Goal: Transaction & Acquisition: Book appointment/travel/reservation

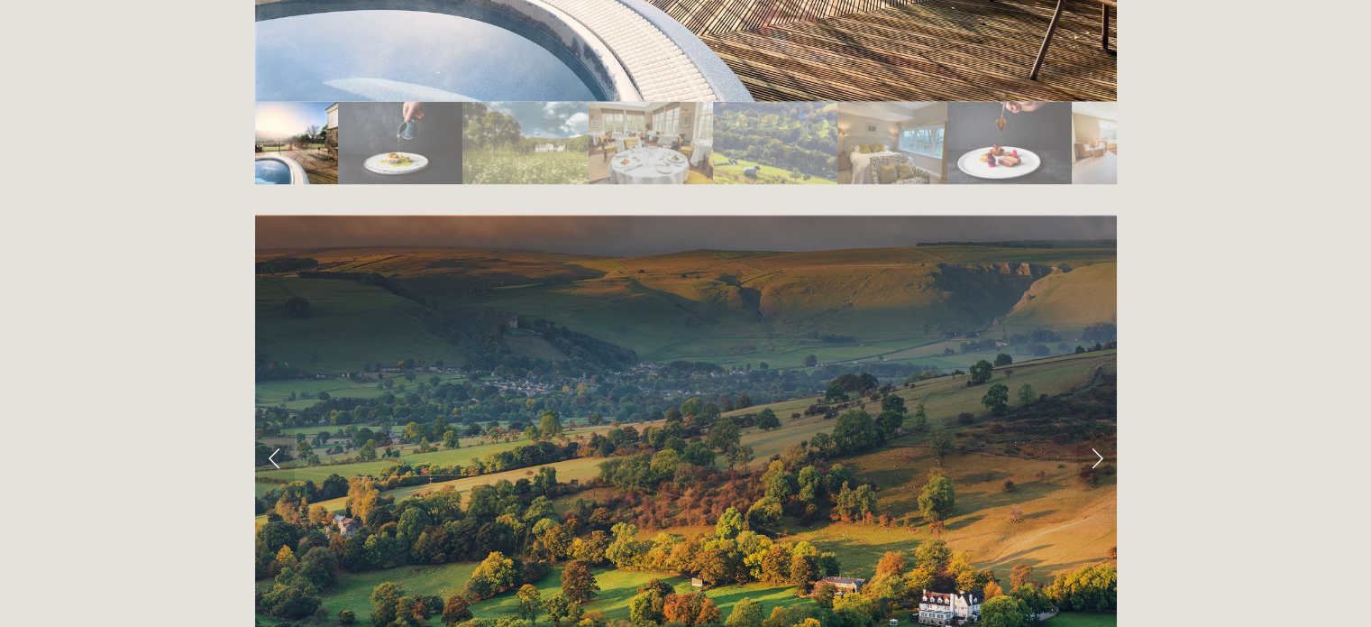
scroll to position [3406, 0]
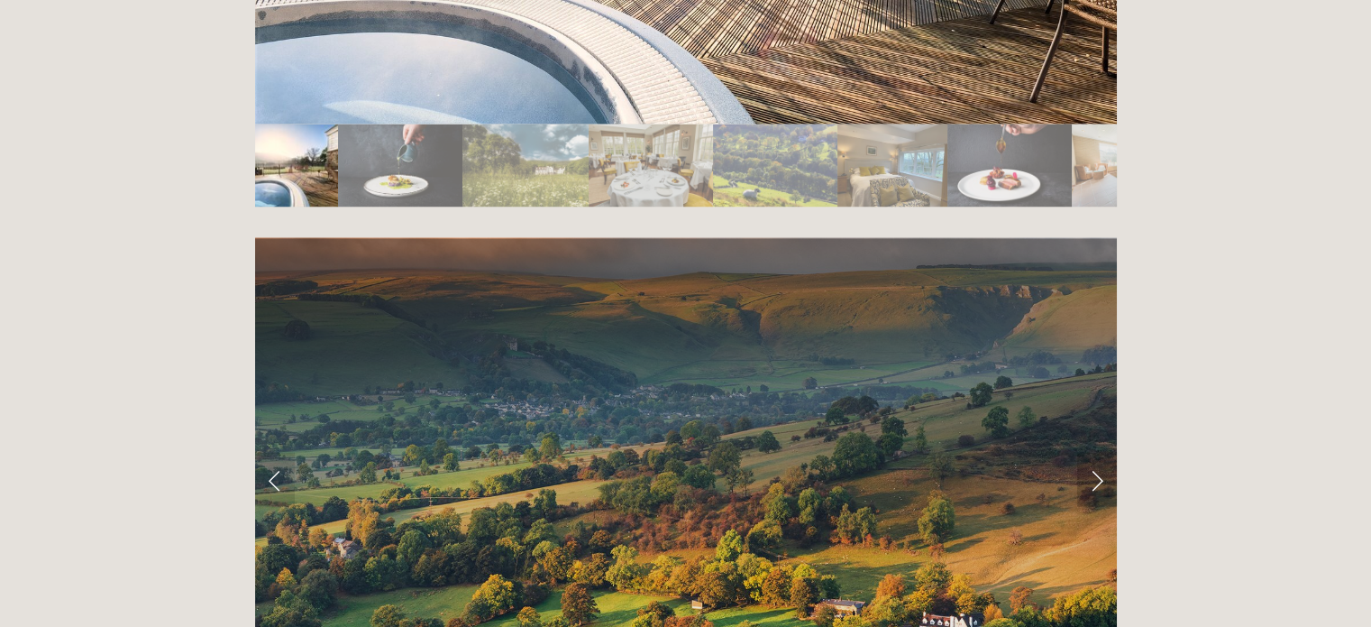
click at [1094, 452] on link "Next Slide" at bounding box center [1097, 479] width 40 height 54
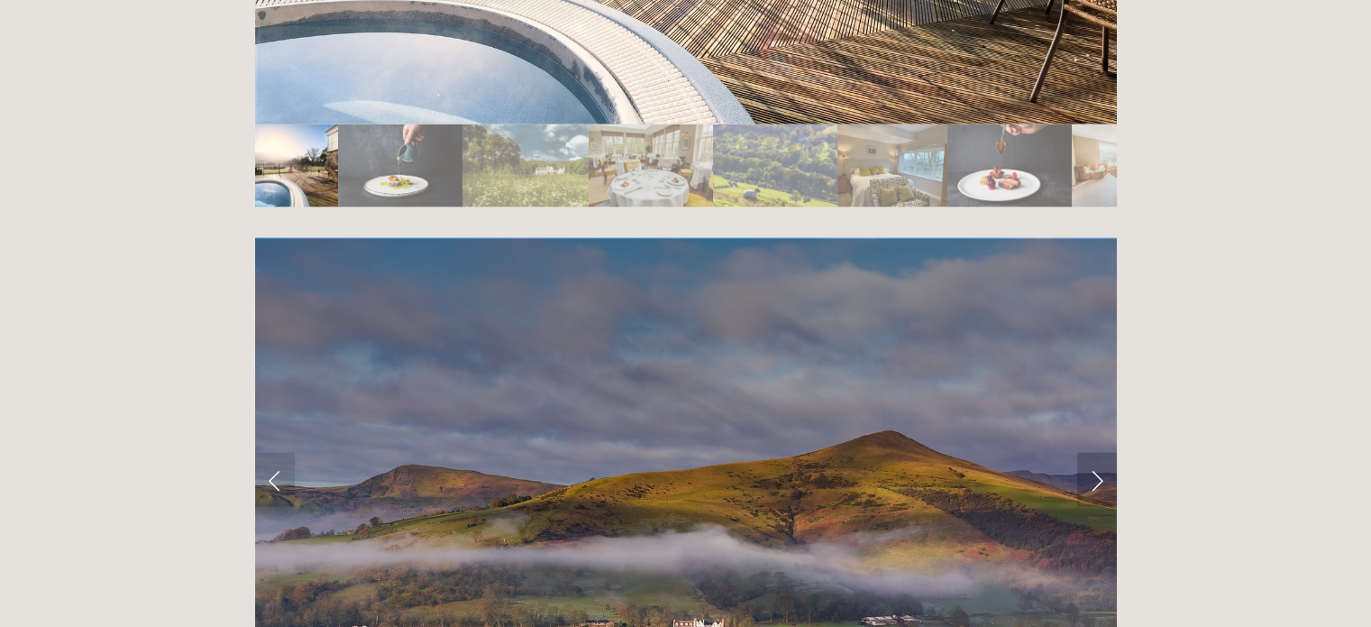
click at [1094, 452] on link "Next Slide" at bounding box center [1097, 479] width 40 height 54
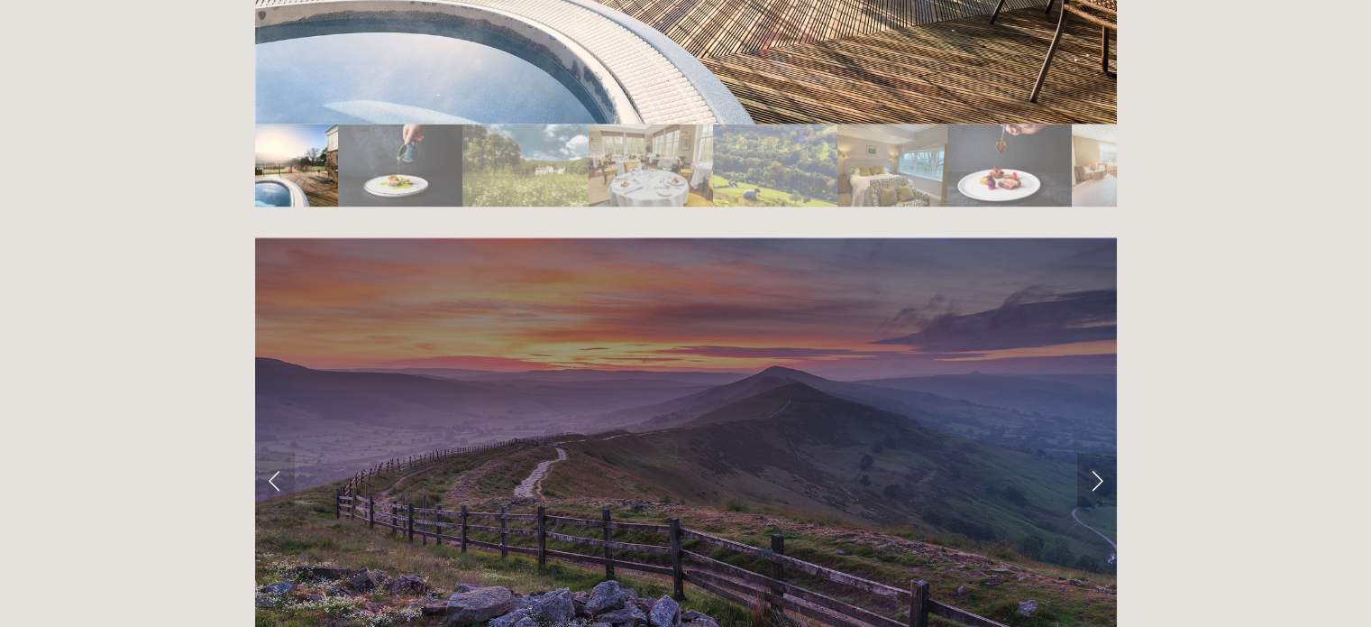
click at [1094, 452] on link "Next Slide" at bounding box center [1097, 479] width 40 height 54
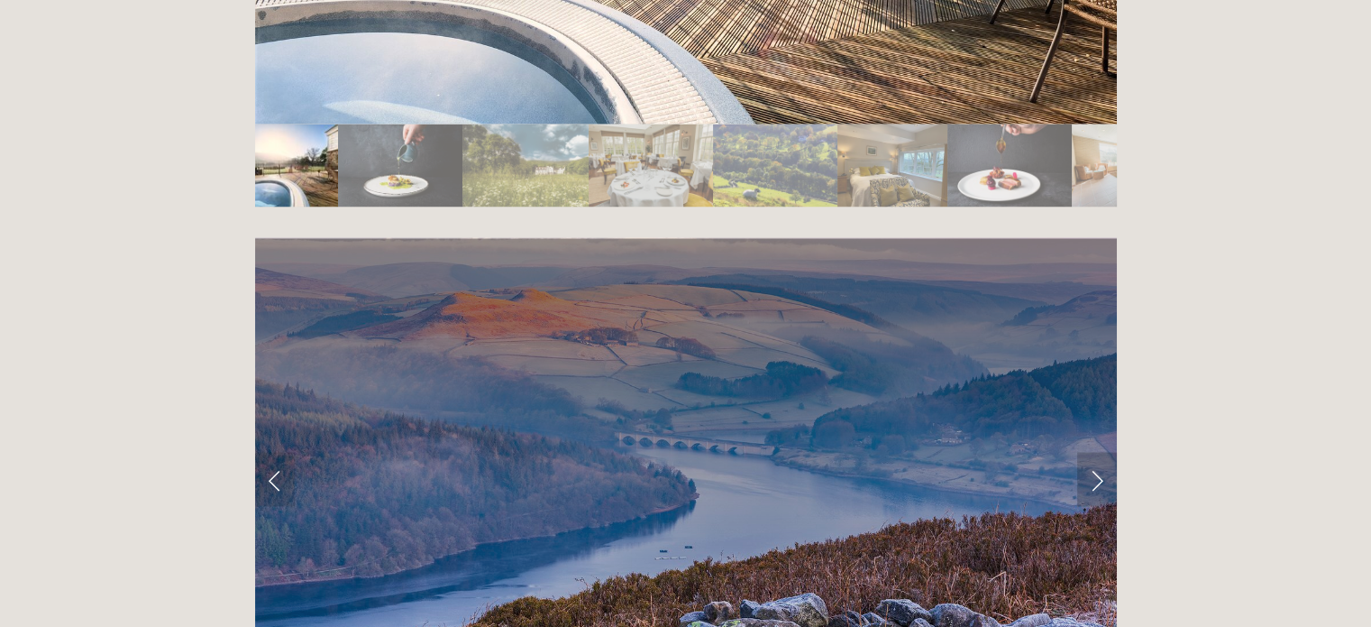
click at [1094, 452] on link "Next Slide" at bounding box center [1097, 479] width 40 height 54
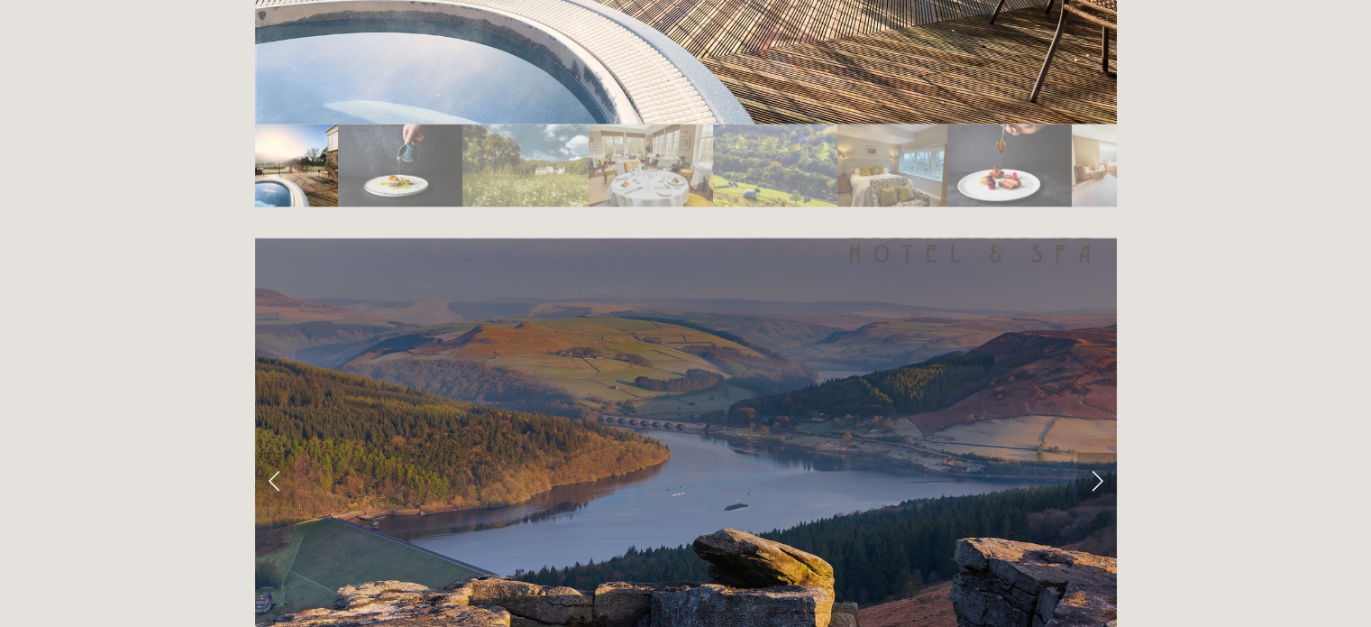
click at [1094, 452] on link "Next Slide" at bounding box center [1097, 479] width 40 height 54
click at [1103, 452] on link "Next Slide" at bounding box center [1097, 479] width 40 height 54
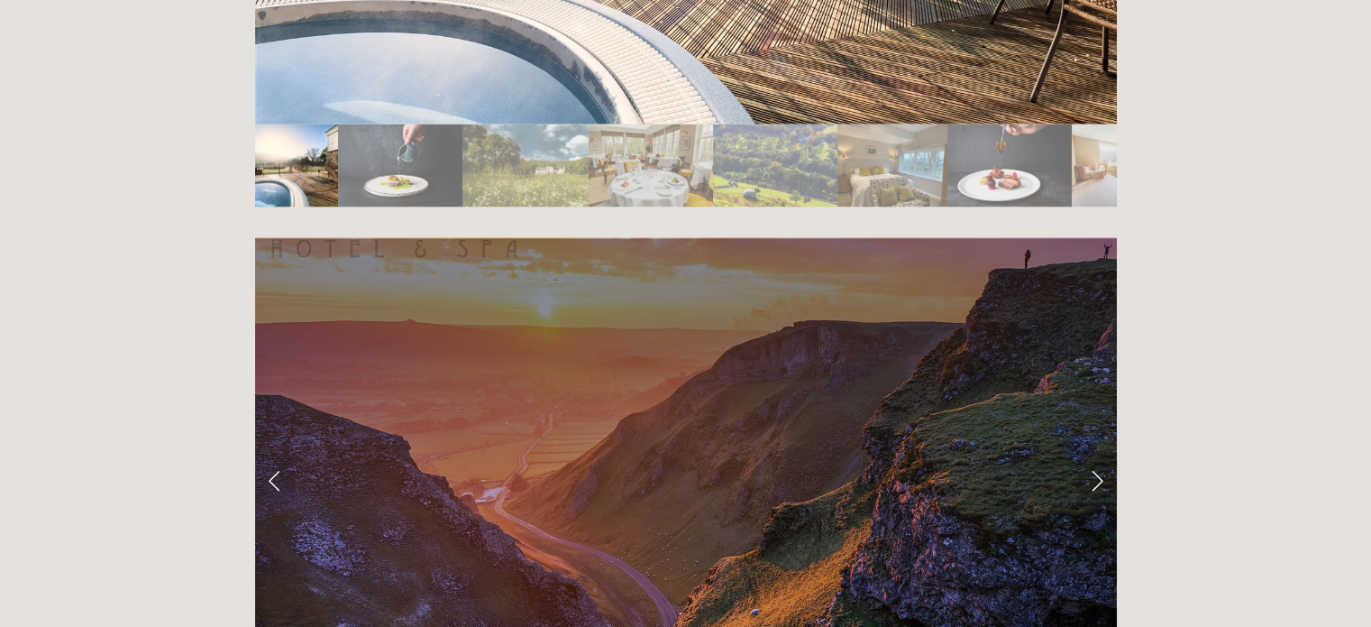
click at [1103, 452] on link "Next Slide" at bounding box center [1097, 479] width 40 height 54
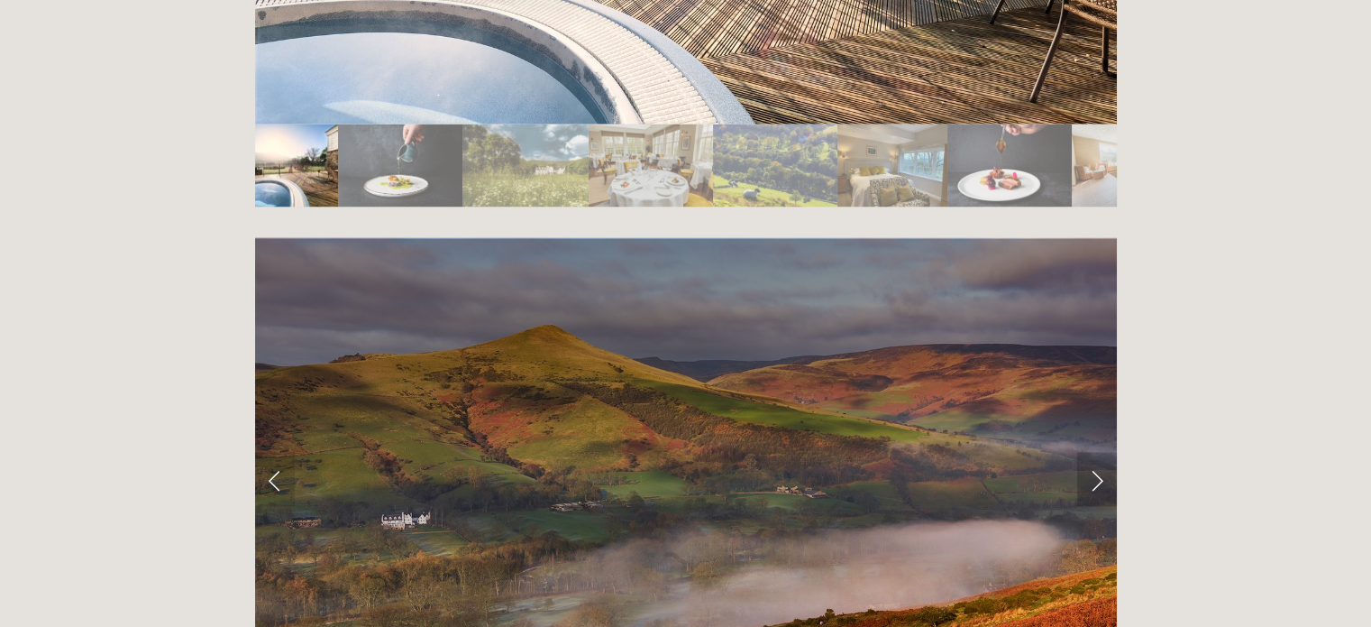
click at [1103, 452] on link "Next Slide" at bounding box center [1097, 479] width 40 height 54
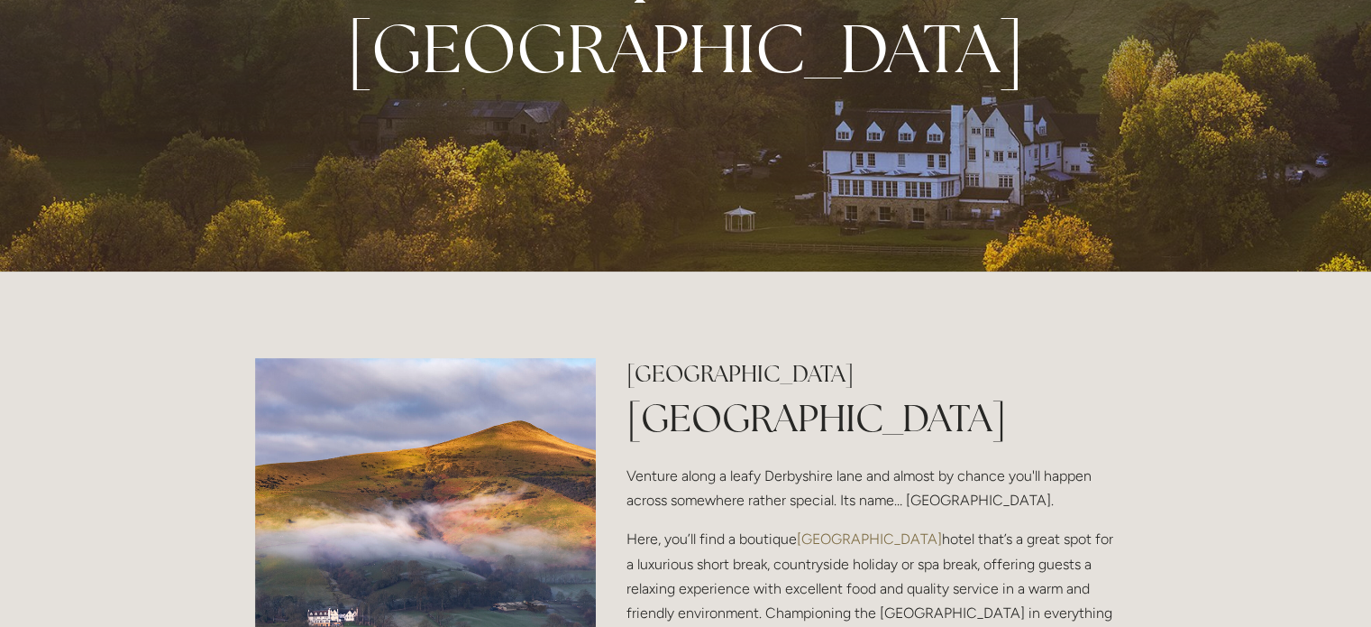
scroll to position [0, 0]
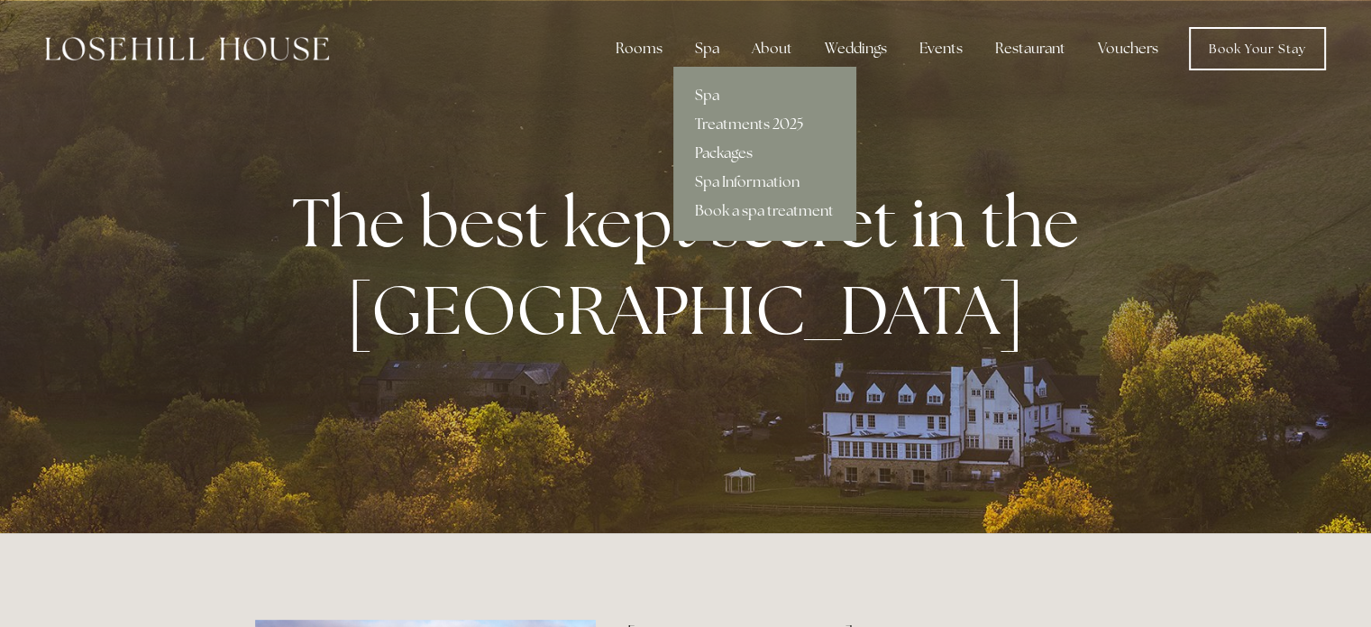
click at [728, 149] on link "Packages" at bounding box center [764, 153] width 182 height 29
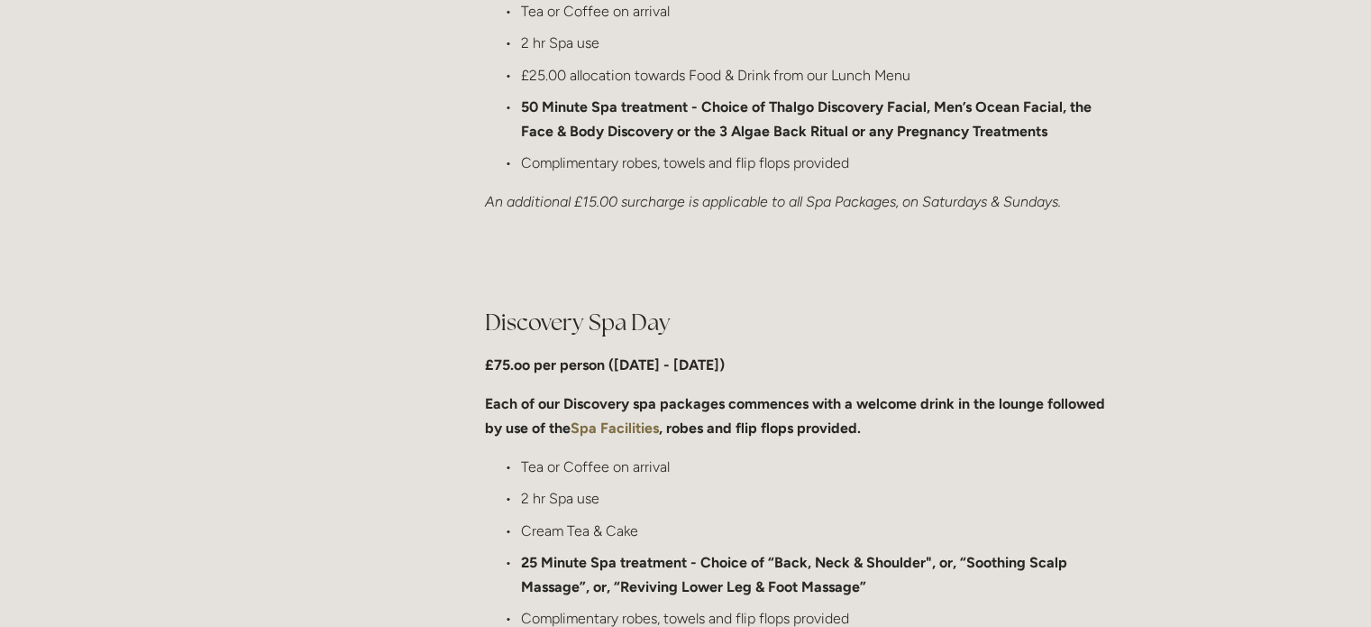
scroll to position [1172, 0]
